Goal: Information Seeking & Learning: Learn about a topic

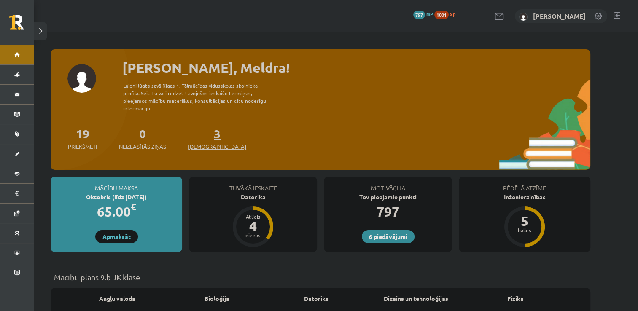
click at [205, 143] on span "[DEMOGRAPHIC_DATA]" at bounding box center [217, 147] width 58 height 8
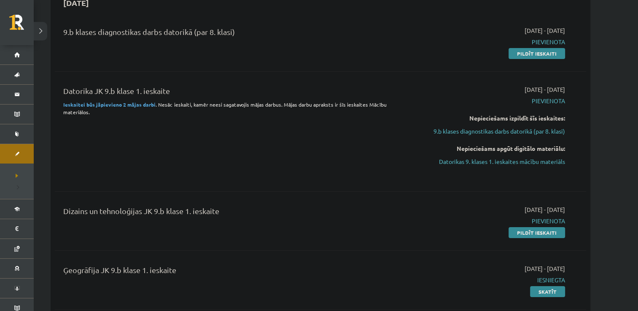
scroll to position [96, 0]
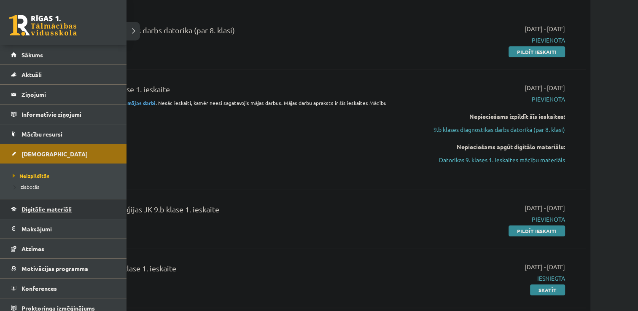
click at [22, 208] on span "Digitālie materiāli" at bounding box center [47, 209] width 50 height 8
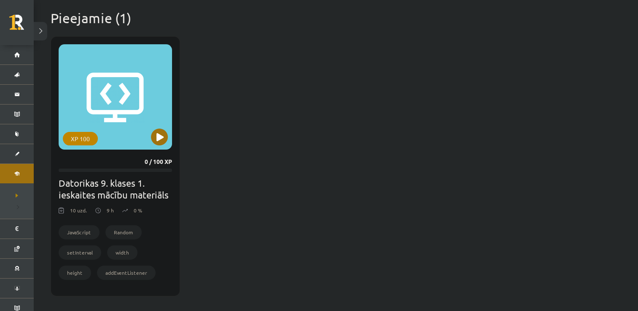
scroll to position [205, 0]
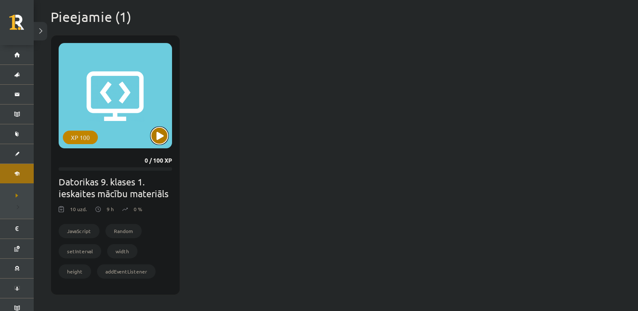
click at [159, 134] on button at bounding box center [159, 135] width 17 height 17
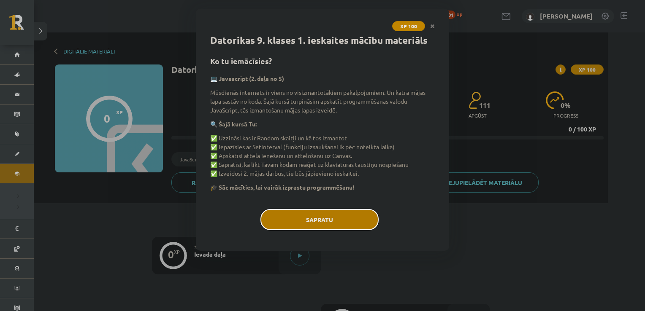
click at [347, 216] on button "Sapratu" at bounding box center [319, 219] width 118 height 21
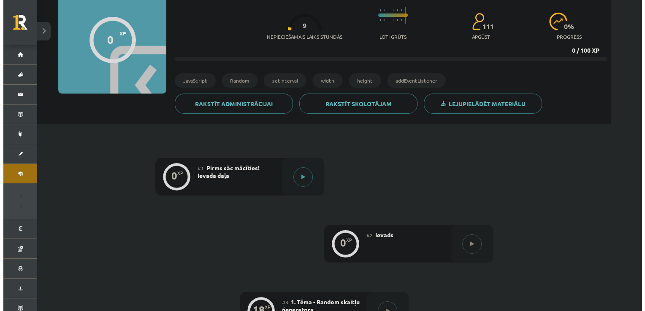
scroll to position [79, 0]
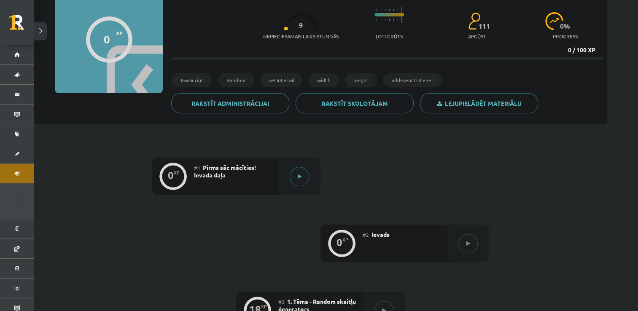
click at [299, 176] on icon at bounding box center [300, 176] width 4 height 5
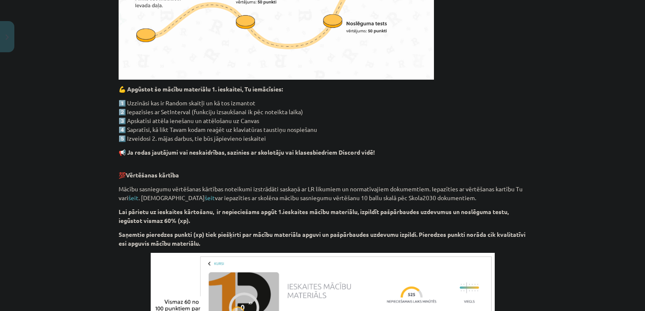
scroll to position [533, 0]
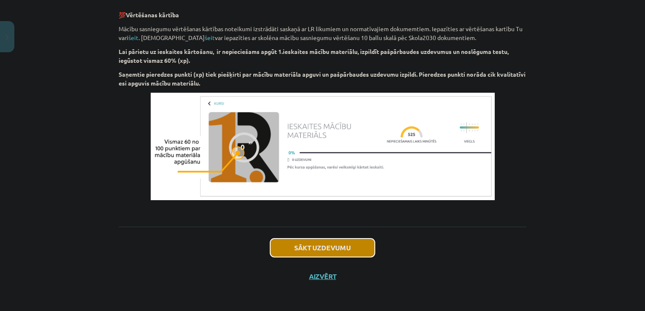
click at [336, 244] on button "Sākt uzdevumu" at bounding box center [322, 248] width 105 height 19
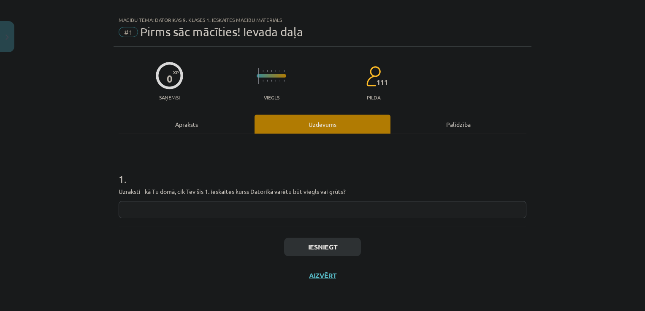
scroll to position [8, 0]
click at [247, 211] on input "text" at bounding box center [323, 210] width 408 height 17
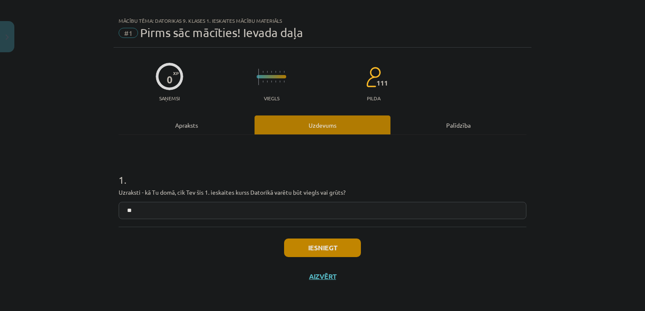
type input "*"
type input "**********"
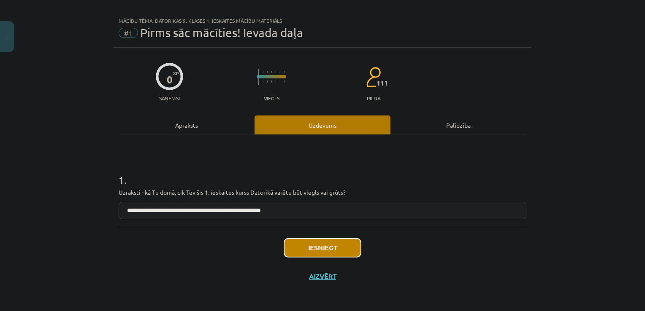
click at [313, 249] on button "Iesniegt" at bounding box center [322, 248] width 77 height 19
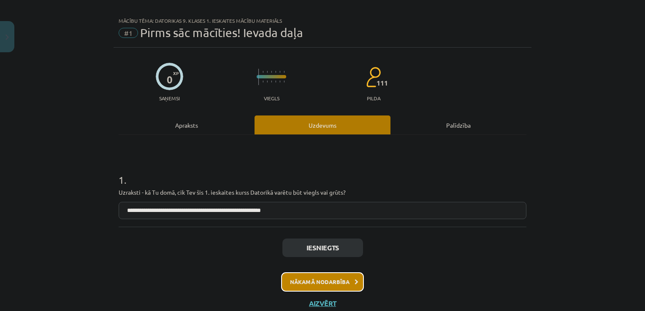
click at [327, 278] on button "Nākamā nodarbība" at bounding box center [322, 282] width 83 height 19
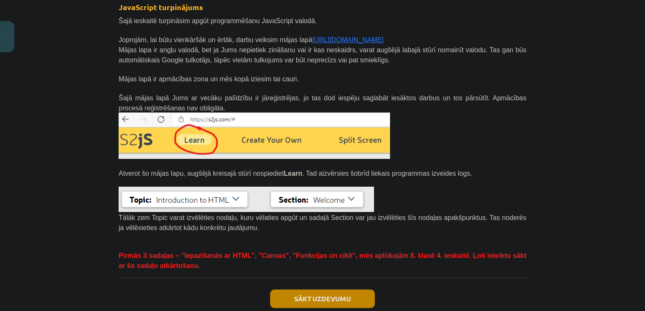
scroll to position [154, 0]
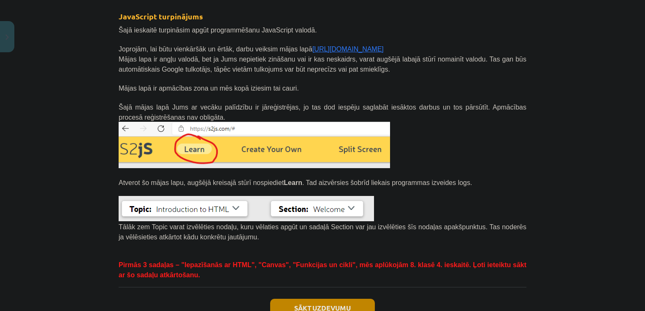
click at [316, 48] on link "[URL][DOMAIN_NAME]" at bounding box center [347, 49] width 71 height 7
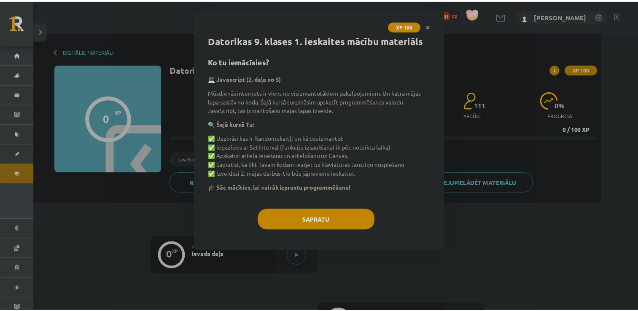
scroll to position [79, 0]
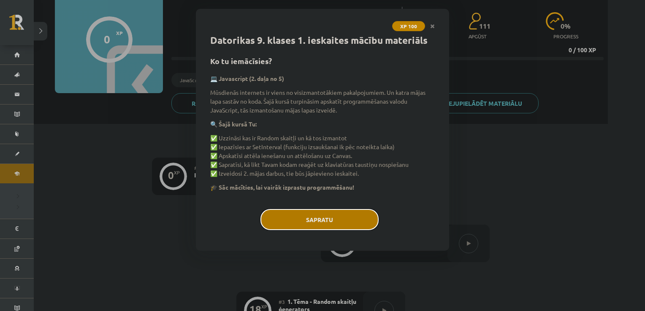
click at [325, 220] on button "Sapratu" at bounding box center [319, 219] width 118 height 21
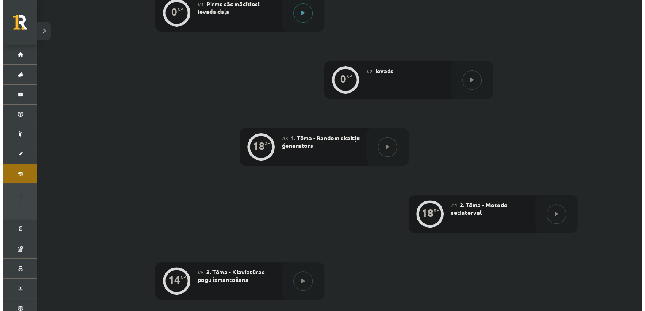
scroll to position [241, 0]
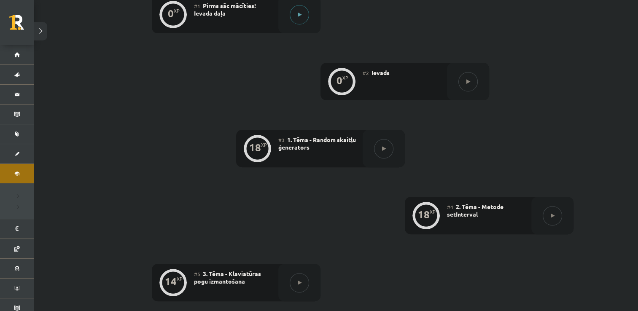
click at [293, 15] on button at bounding box center [299, 14] width 19 height 19
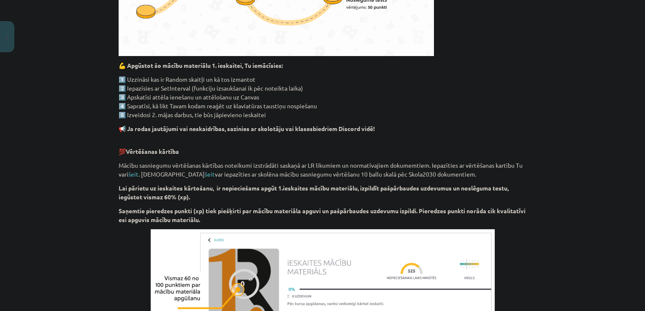
scroll to position [533, 0]
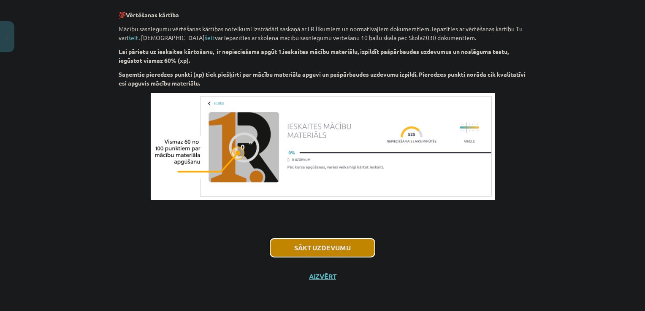
click at [312, 254] on button "Sākt uzdevumu" at bounding box center [322, 248] width 105 height 19
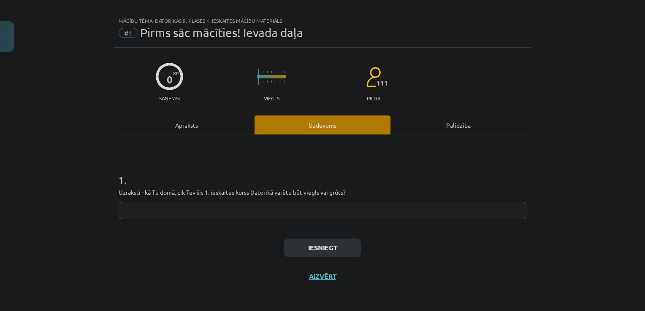
scroll to position [35, 0]
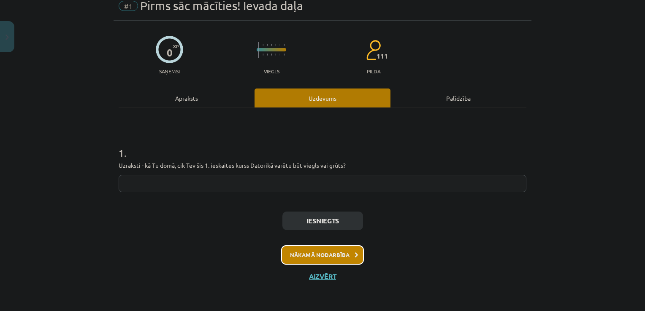
click at [315, 257] on button "Nākamā nodarbība" at bounding box center [322, 255] width 83 height 19
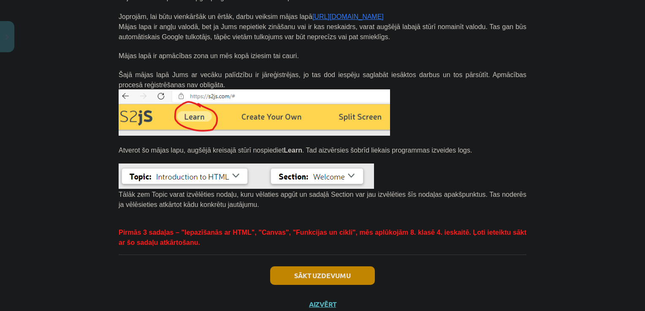
scroll to position [186, 0]
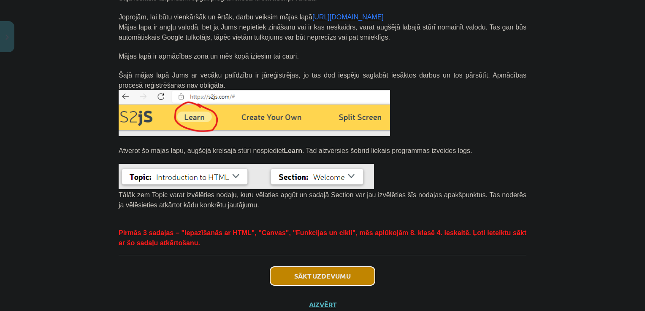
click at [350, 272] on button "Sākt uzdevumu" at bounding box center [322, 276] width 105 height 19
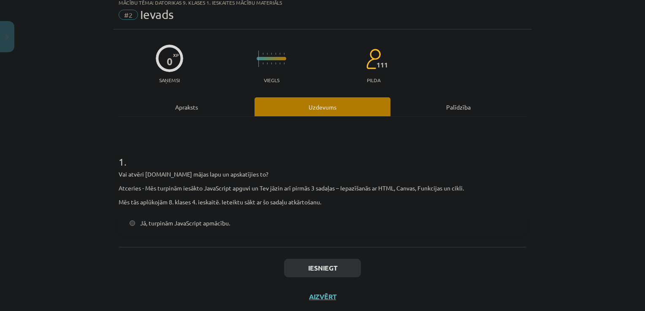
scroll to position [21, 0]
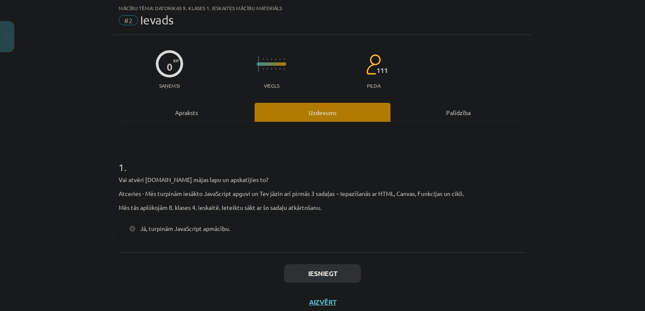
click at [178, 231] on span "Jā, turpinām JavaScript apmācību." at bounding box center [185, 228] width 90 height 9
click at [324, 273] on button "Iesniegt" at bounding box center [322, 273] width 77 height 19
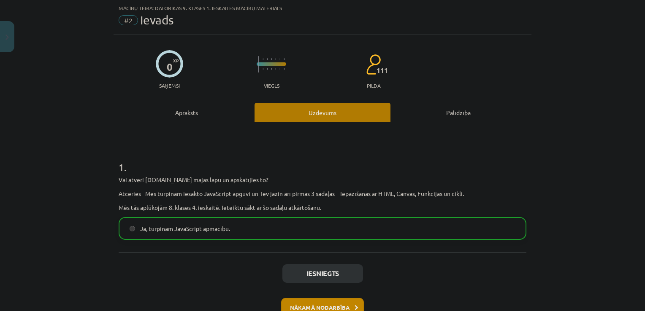
scroll to position [40, 0]
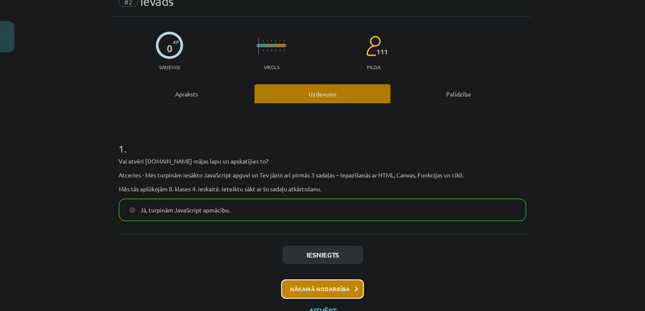
click at [329, 283] on button "Nākamā nodarbība" at bounding box center [322, 289] width 83 height 19
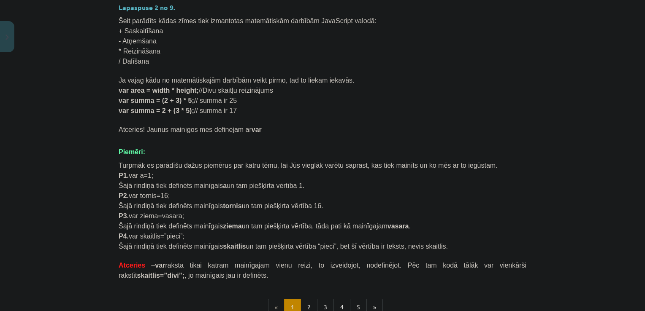
scroll to position [442, 0]
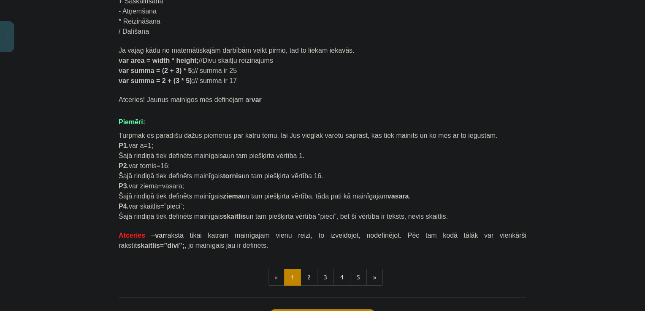
click at [543, 168] on div "Mācību tēma: Datorikas 9. klases 1. ieskaites mācību materiāls #3 1. Tēma - Ran…" at bounding box center [322, 155] width 645 height 311
click at [248, 65] on p "var summa = (2 + 3) * 5; // summa ir 25" at bounding box center [323, 70] width 408 height 10
click at [248, 62] on span "//Divu skaitļu reizinājums" at bounding box center [236, 60] width 74 height 7
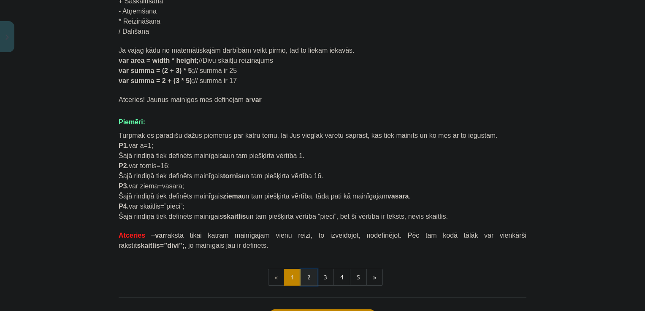
click at [305, 281] on button "2" at bounding box center [308, 277] width 17 height 17
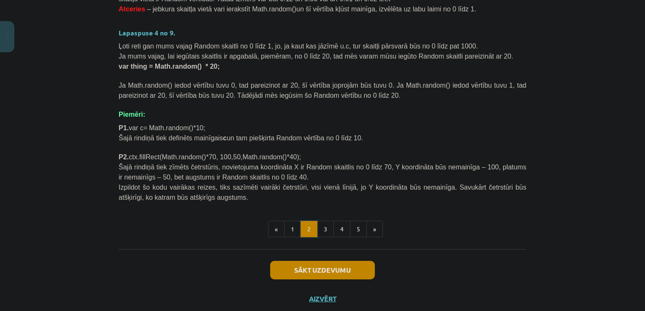
scroll to position [337, 0]
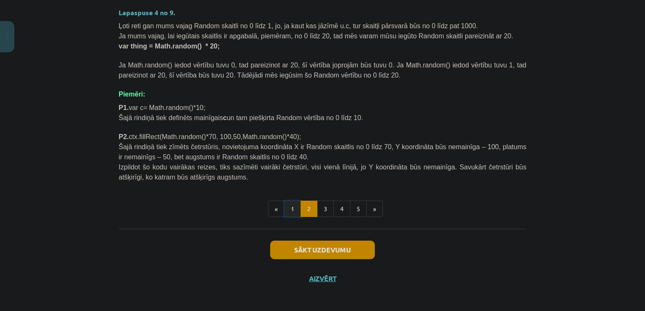
click at [288, 208] on button "1" at bounding box center [292, 209] width 17 height 17
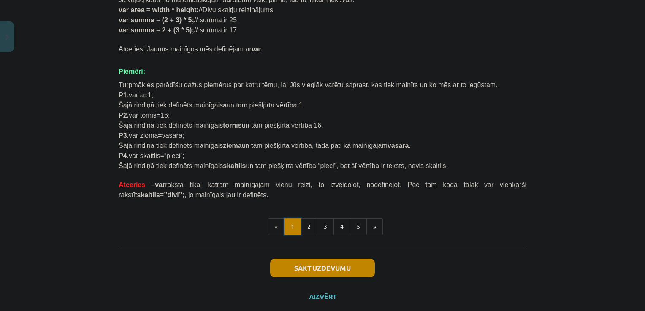
scroll to position [512, 0]
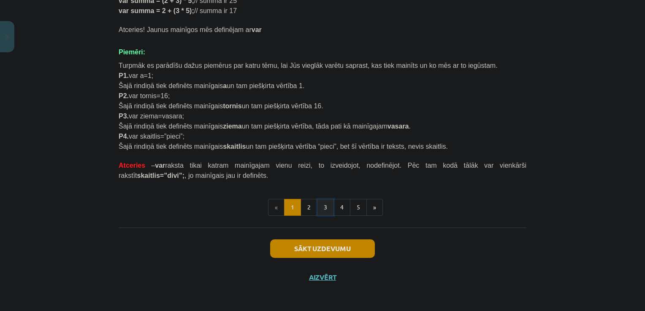
click at [324, 209] on button "3" at bounding box center [325, 207] width 17 height 17
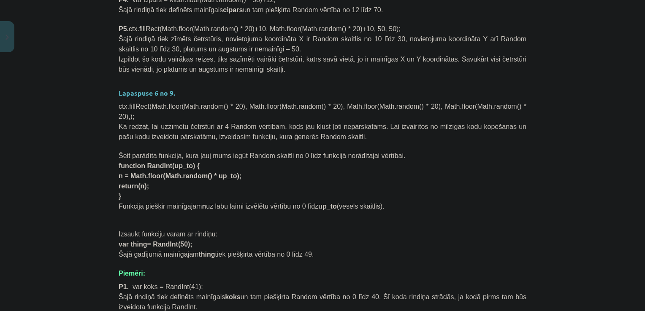
scroll to position [701, 0]
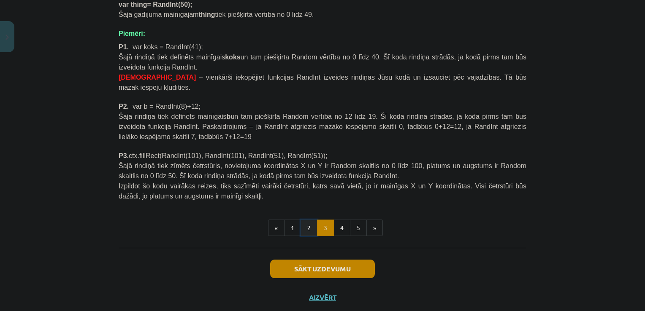
click at [302, 220] on button "2" at bounding box center [308, 228] width 17 height 17
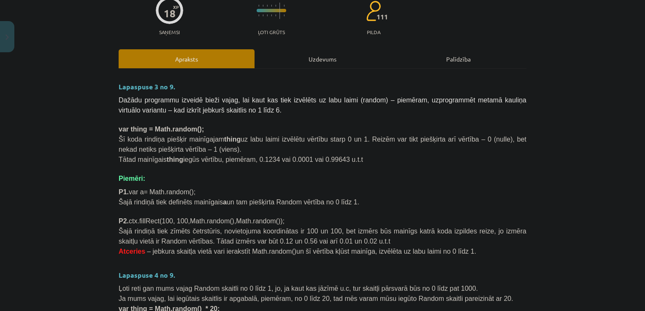
scroll to position [74, 0]
click at [299, 190] on p "P1. var a= Math.random();" at bounding box center [323, 192] width 408 height 10
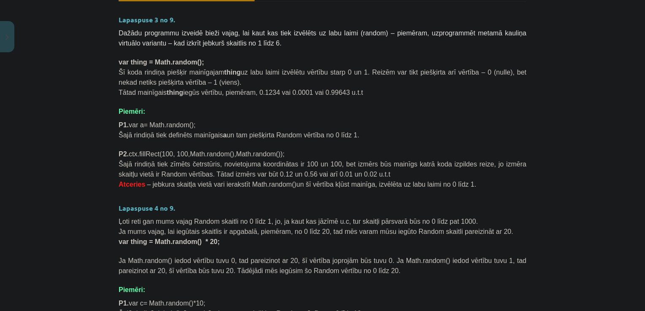
scroll to position [142, 0]
click at [54, 84] on div "Mācību tēma: Datorikas 9. klases 1. ieskaites mācību materiāls #3 1. Tēma - Ran…" at bounding box center [322, 155] width 645 height 311
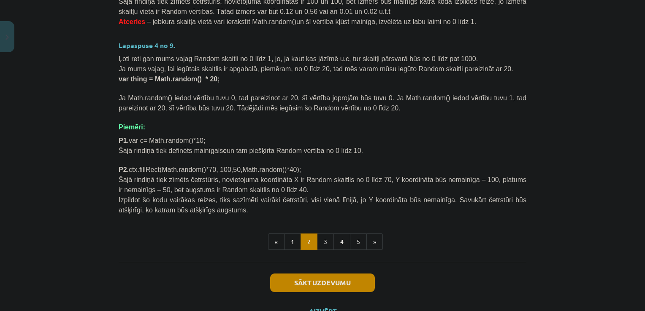
scroll to position [339, 0]
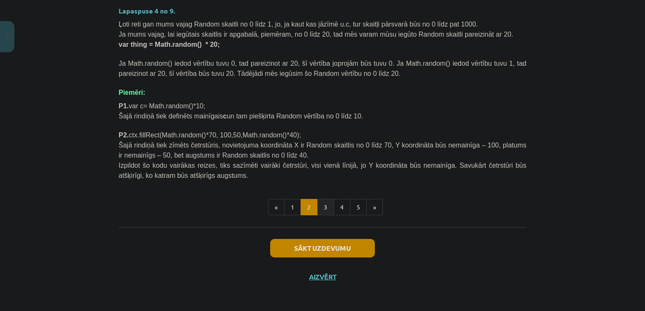
drag, startPoint x: 321, startPoint y: 219, endPoint x: 320, endPoint y: 207, distance: 11.8
click at [320, 207] on div "Lapaspuse 3 no 9. Dažādu programmu izveidē bieži vajag, lai kaut kas tiek izvēl…" at bounding box center [323, 15] width 408 height 423
click at [320, 207] on button "3" at bounding box center [325, 207] width 17 height 17
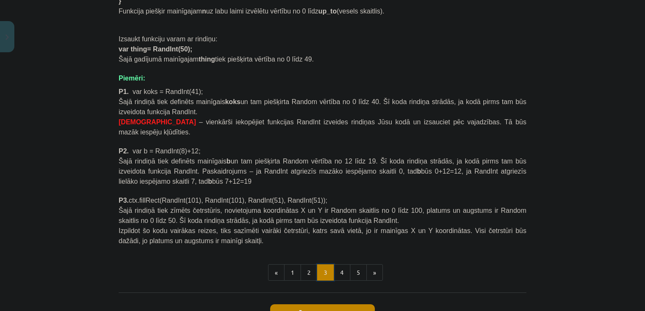
scroll to position [701, 0]
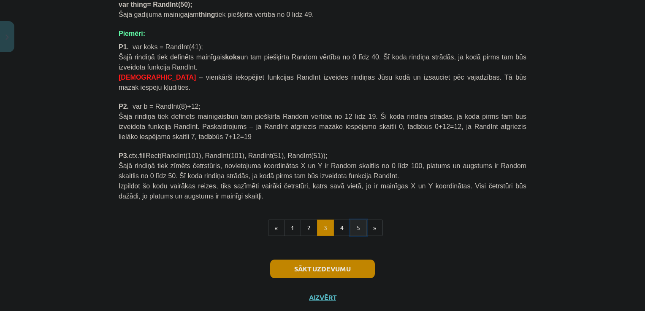
click at [358, 220] on button "5" at bounding box center [358, 228] width 17 height 17
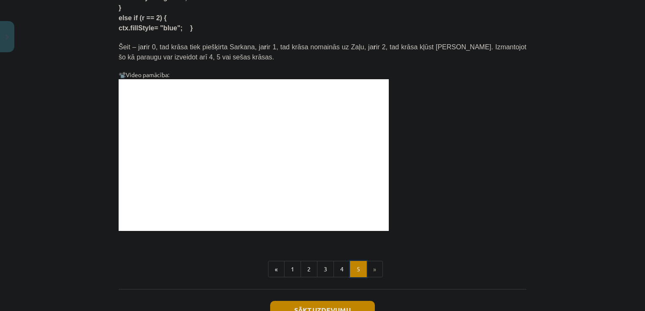
scroll to position [493, 0]
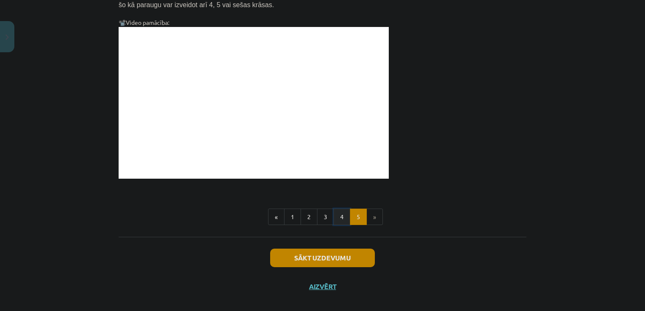
click at [336, 210] on button "4" at bounding box center [341, 217] width 17 height 17
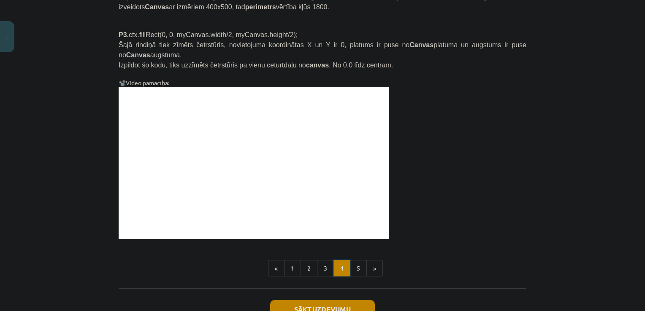
scroll to position [812, 0]
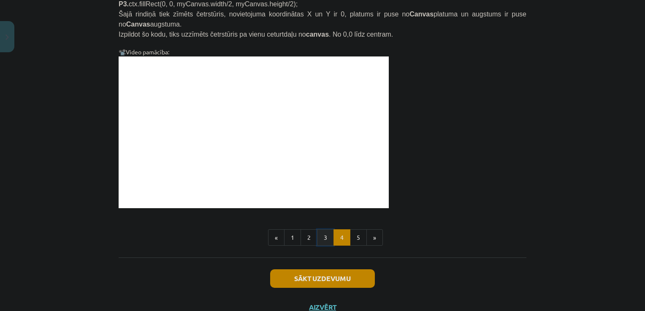
click at [324, 229] on button "3" at bounding box center [325, 237] width 17 height 17
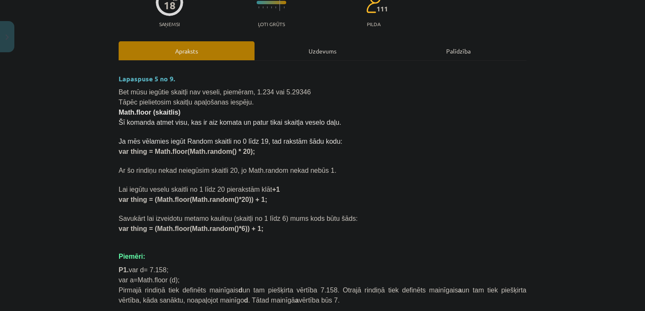
scroll to position [82, 0]
click at [331, 205] on p at bounding box center [323, 209] width 408 height 9
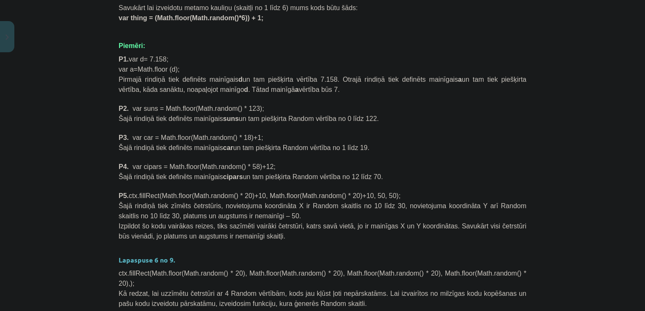
scroll to position [289, 0]
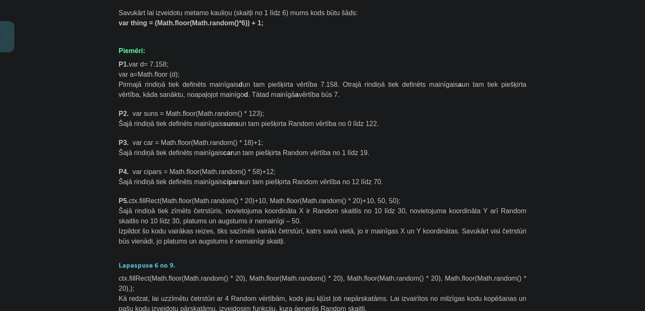
click at [336, 186] on p at bounding box center [323, 190] width 408 height 9
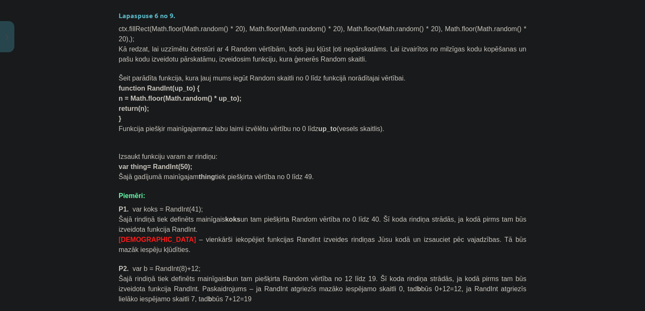
scroll to position [701, 0]
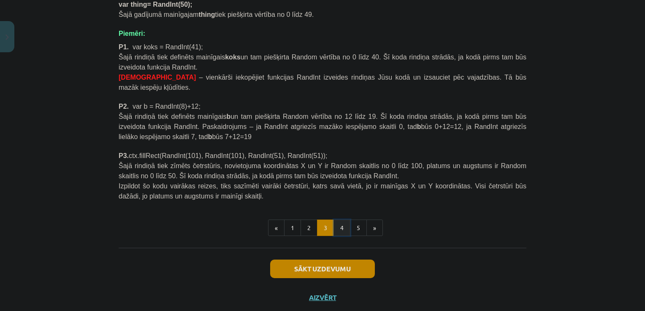
click at [335, 220] on button "4" at bounding box center [341, 228] width 17 height 17
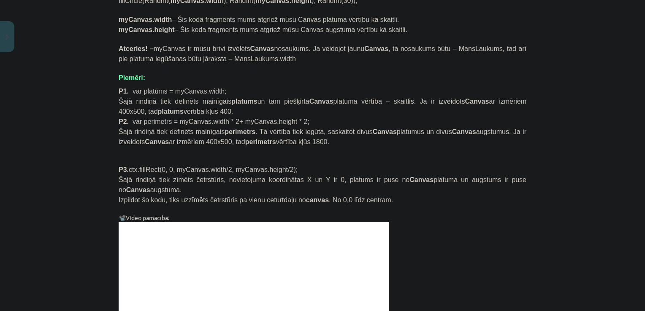
scroll to position [812, 0]
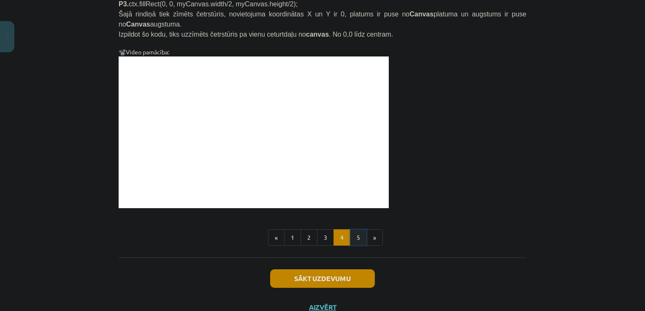
click at [351, 229] on button "5" at bounding box center [358, 237] width 17 height 17
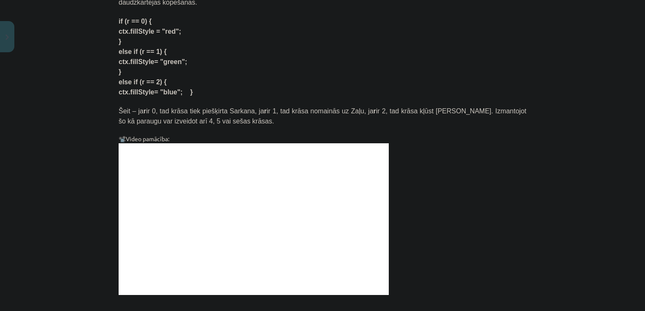
scroll to position [493, 0]
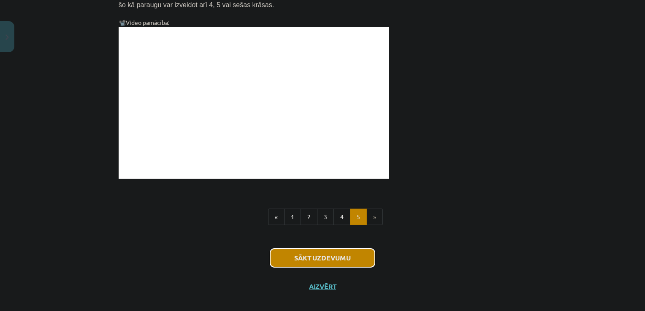
click at [330, 249] on button "Sākt uzdevumu" at bounding box center [322, 258] width 105 height 19
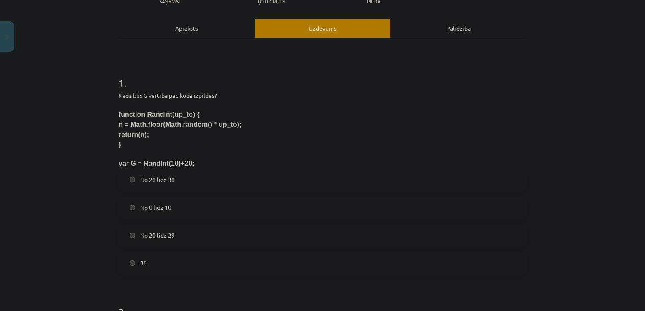
scroll to position [105, 0]
click at [157, 177] on span "No 20 līdz 30" at bounding box center [157, 179] width 35 height 9
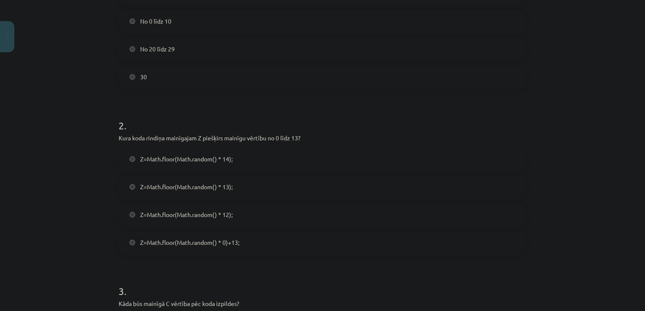
scroll to position [292, 0]
click at [218, 191] on label "Z=Math.floor(Math.random() * 13);" at bounding box center [322, 186] width 406 height 21
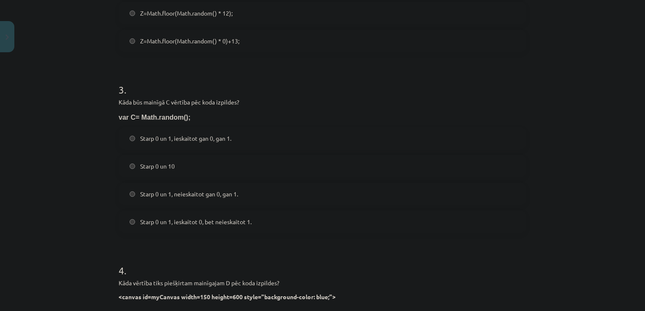
scroll to position [493, 0]
click at [222, 197] on span "Starp 0 un 1, neieskaitot gan 0, gan 1." at bounding box center [189, 194] width 98 height 9
click at [153, 166] on span "Starp 0 un 10" at bounding box center [157, 166] width 35 height 9
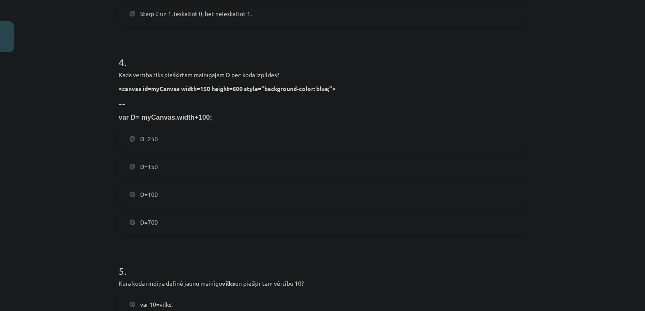
scroll to position [703, 0]
click at [154, 138] on label "D=250" at bounding box center [322, 137] width 406 height 21
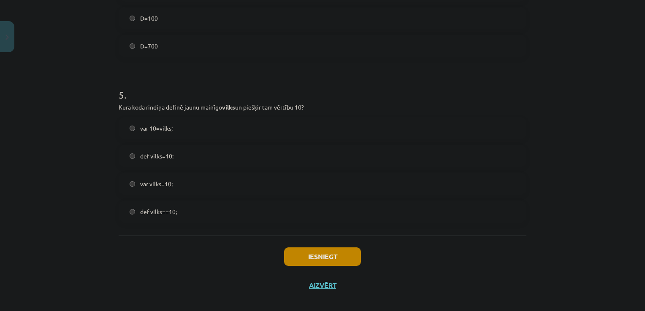
scroll to position [879, 0]
click at [144, 175] on label "var vilks=10;" at bounding box center [322, 183] width 406 height 21
click at [304, 259] on button "Iesniegt" at bounding box center [322, 256] width 77 height 19
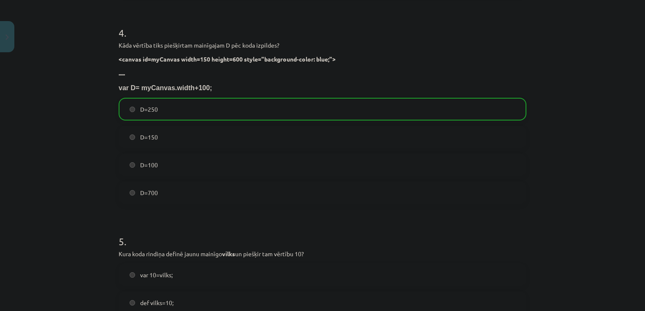
scroll to position [914, 0]
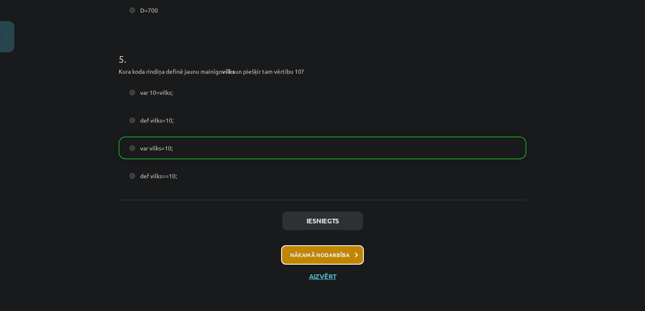
click at [345, 251] on button "Nākamā nodarbība" at bounding box center [322, 255] width 83 height 19
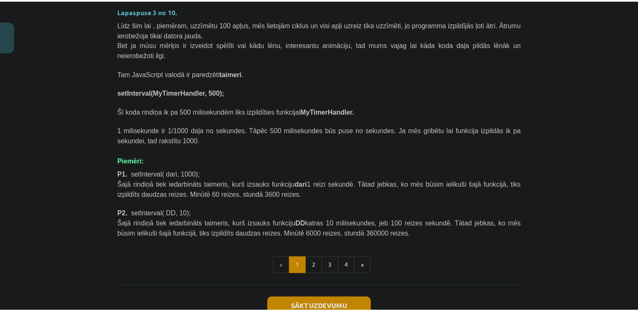
scroll to position [370, 0]
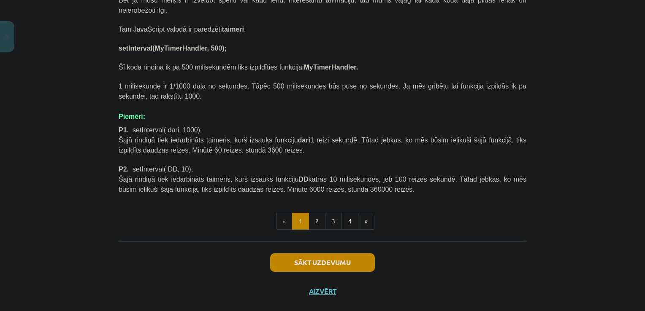
click at [369, 242] on div "Sākt uzdevumu Aizvērt" at bounding box center [323, 271] width 408 height 59
click at [369, 229] on div "Metode setInterval Turpinām lapas s2js apmācības apskati. Pārejam uz sadaļu – M…" at bounding box center [323, 8] width 408 height 468
click at [323, 287] on button "Aizvērt" at bounding box center [322, 291] width 32 height 8
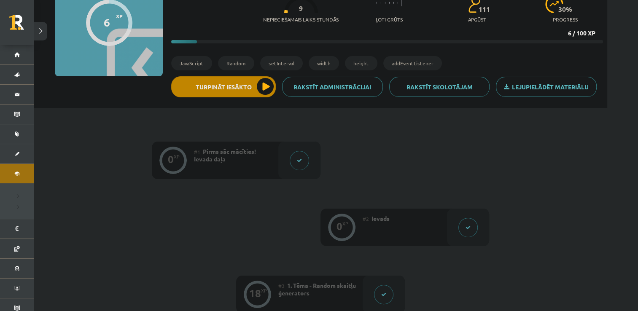
scroll to position [0, 0]
